Goal: Task Accomplishment & Management: Use online tool/utility

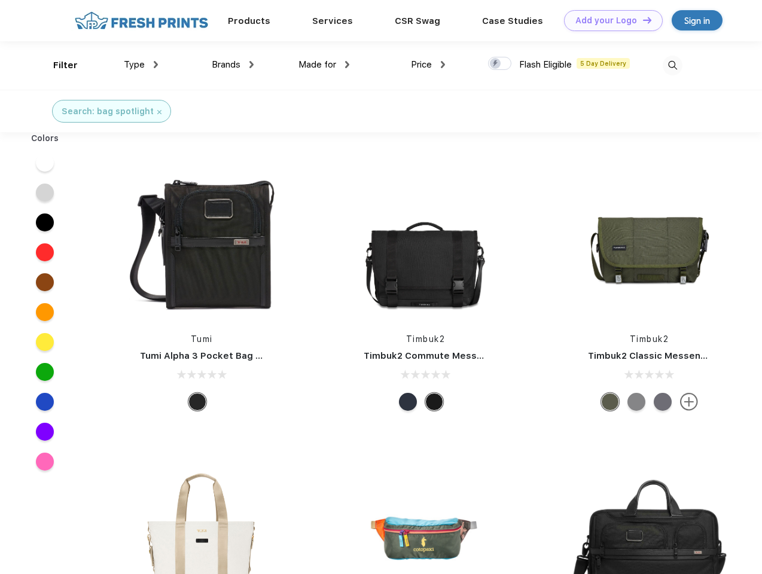
click at [609, 20] on link "Add your Logo Design Tool" at bounding box center [613, 20] width 99 height 21
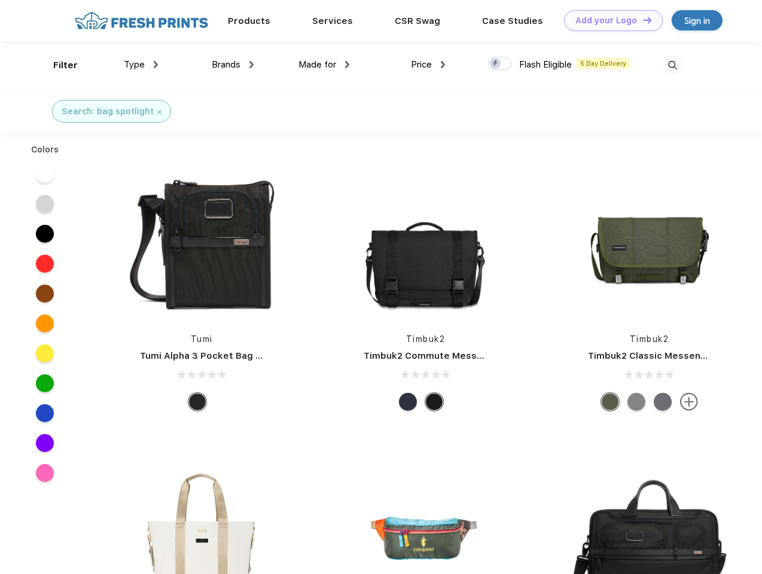
click at [0, 0] on div "Design Tool" at bounding box center [0, 0] width 0 height 0
click at [642, 20] on link "Add your Logo Design Tool" at bounding box center [613, 20] width 99 height 21
click at [57, 65] on div "Filter" at bounding box center [65, 66] width 25 height 14
click at [141, 65] on span "Type" at bounding box center [134, 64] width 21 height 11
click at [233, 65] on span "Brands" at bounding box center [226, 64] width 29 height 11
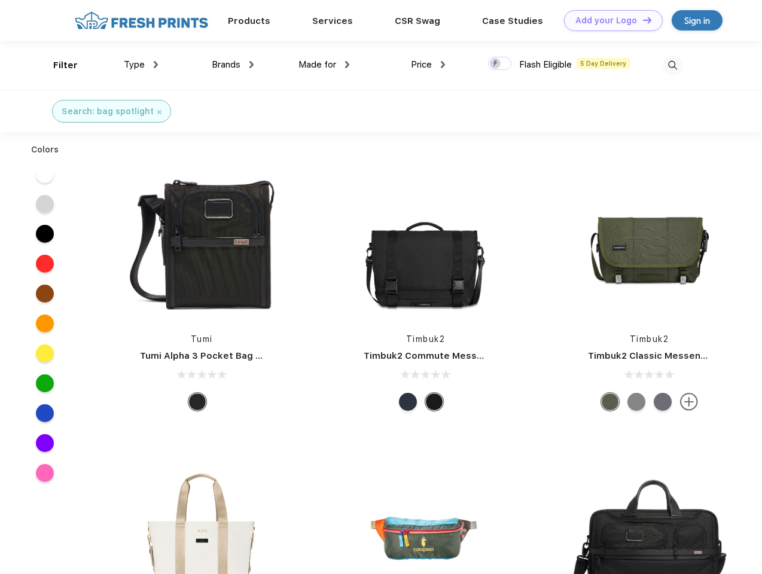
click at [324, 65] on span "Made for" at bounding box center [318, 64] width 38 height 11
click at [428, 65] on span "Price" at bounding box center [421, 64] width 21 height 11
click at [500, 64] on div at bounding box center [499, 63] width 23 height 13
click at [496, 64] on input "checkbox" at bounding box center [492, 60] width 8 height 8
click at [673, 65] on img at bounding box center [673, 66] width 20 height 20
